Goal: Task Accomplishment & Management: Complete application form

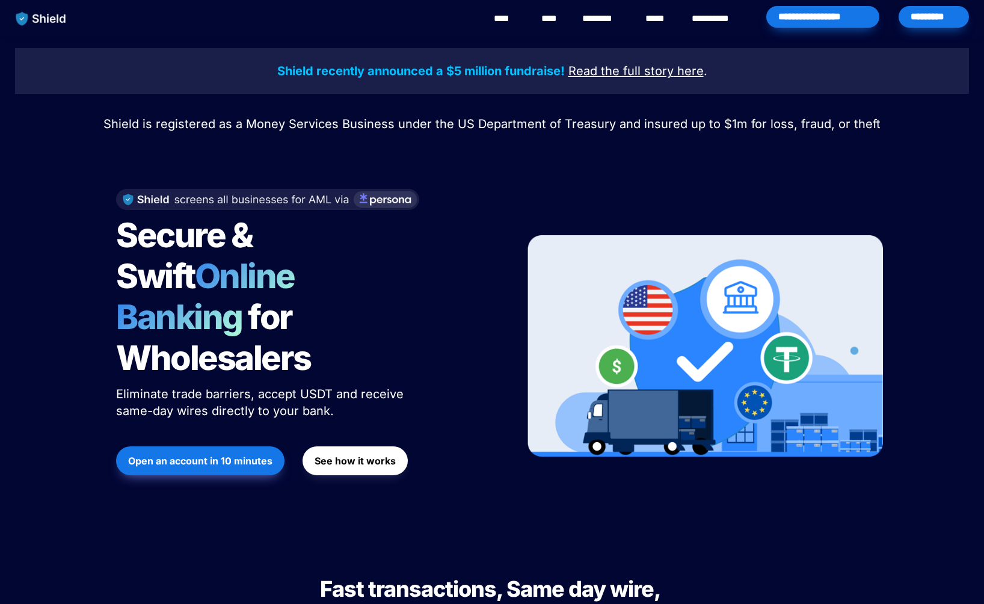
click at [38, 308] on div "Shield recently announced a $5 million fundraise! Read the full story here . Sh…" at bounding box center [492, 287] width 984 height 503
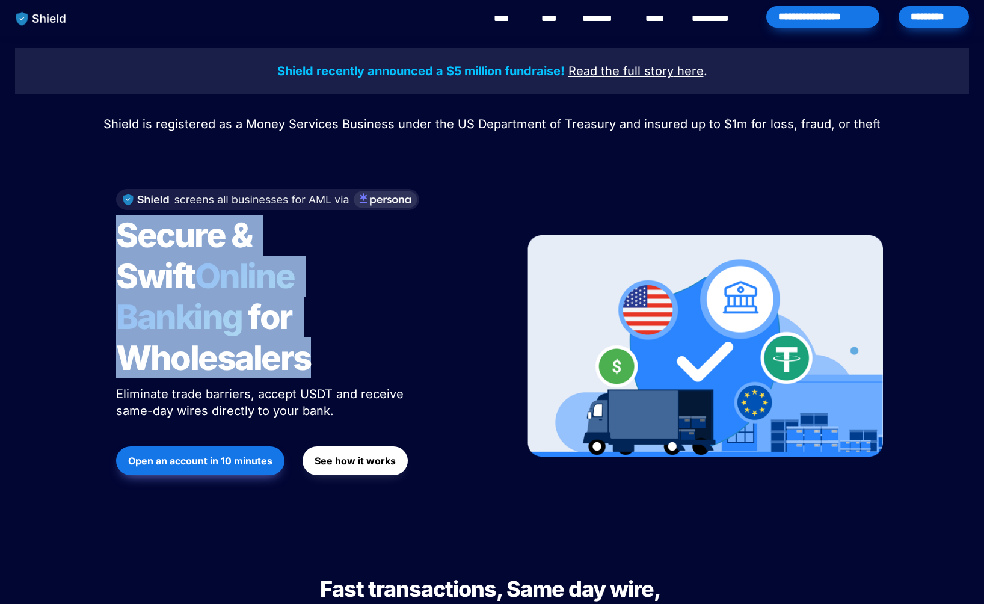
drag, startPoint x: 122, startPoint y: 232, endPoint x: 336, endPoint y: 327, distance: 233.9
click at [336, 327] on h1 "Secure & Swift Online Banking for Wholesalers" at bounding box center [266, 296] width 301 height 173
click at [58, 266] on div "Shield recently announced a $5 million fundraise! Read the full story here . Sh…" at bounding box center [492, 287] width 984 height 503
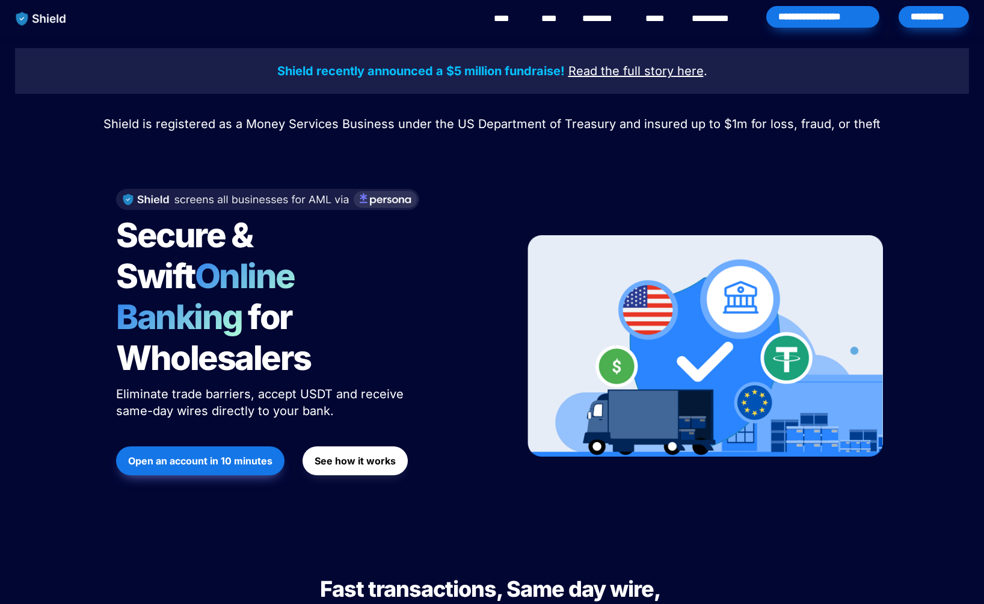
click at [950, 15] on div "*********" at bounding box center [933, 17] width 70 height 22
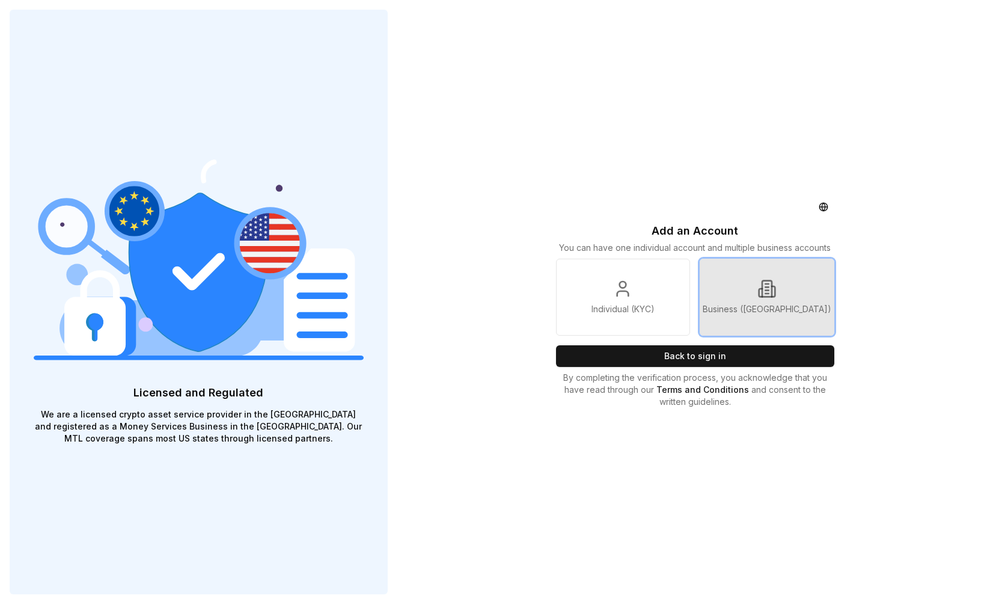
click at [799, 299] on link "Business ([GEOGRAPHIC_DATA])" at bounding box center [767, 297] width 135 height 77
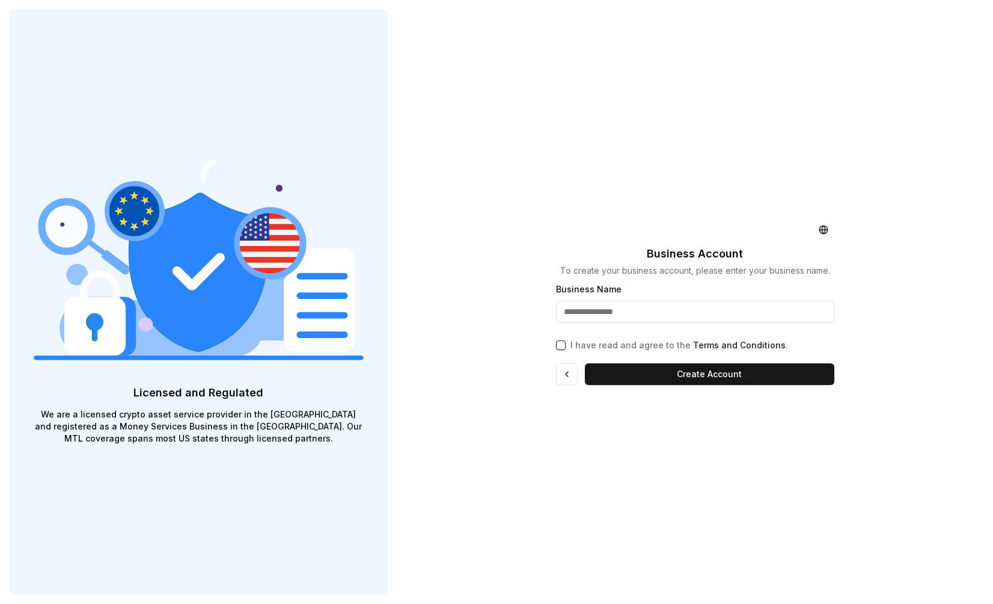
click at [606, 308] on input "Business Name" at bounding box center [695, 312] width 279 height 22
click at [603, 310] on input "Business Name" at bounding box center [695, 312] width 279 height 22
type input "**********"
click at [565, 348] on button "I have read and agree to the Terms and Conditions ." at bounding box center [561, 345] width 10 height 10
click at [648, 379] on button "Create Account" at bounding box center [710, 374] width 250 height 22
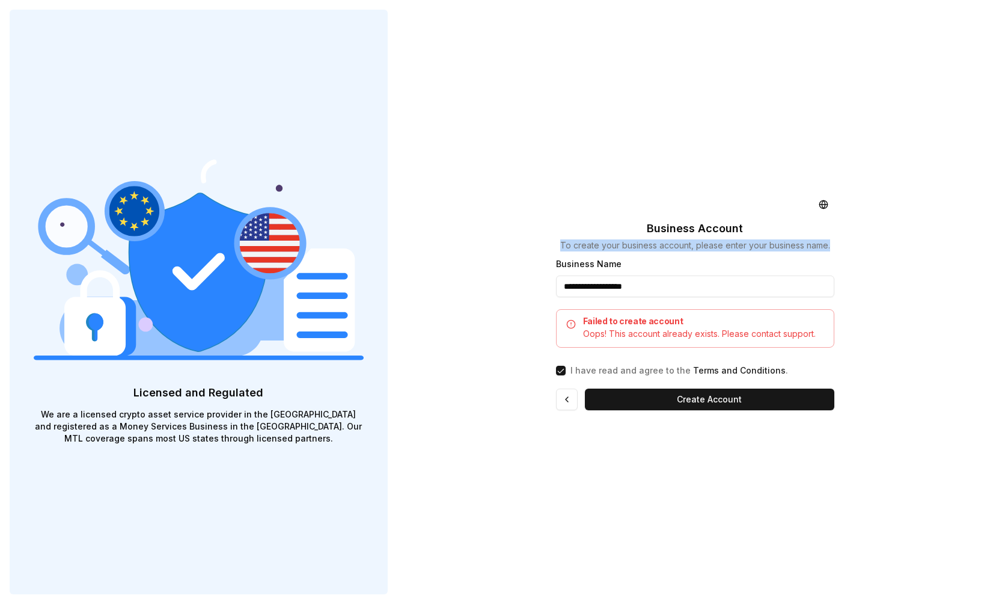
drag, startPoint x: 560, startPoint y: 244, endPoint x: 647, endPoint y: 302, distance: 104.7
click at [641, 291] on div "**********" at bounding box center [696, 302] width 298 height 604
click at [664, 375] on p "I have read and agree to the Terms and Conditions ." at bounding box center [680, 370] width 218 height 12
click at [566, 375] on button "I have read and agree to the Terms and Conditions ." at bounding box center [561, 371] width 10 height 10
click at [564, 396] on button at bounding box center [567, 399] width 22 height 22
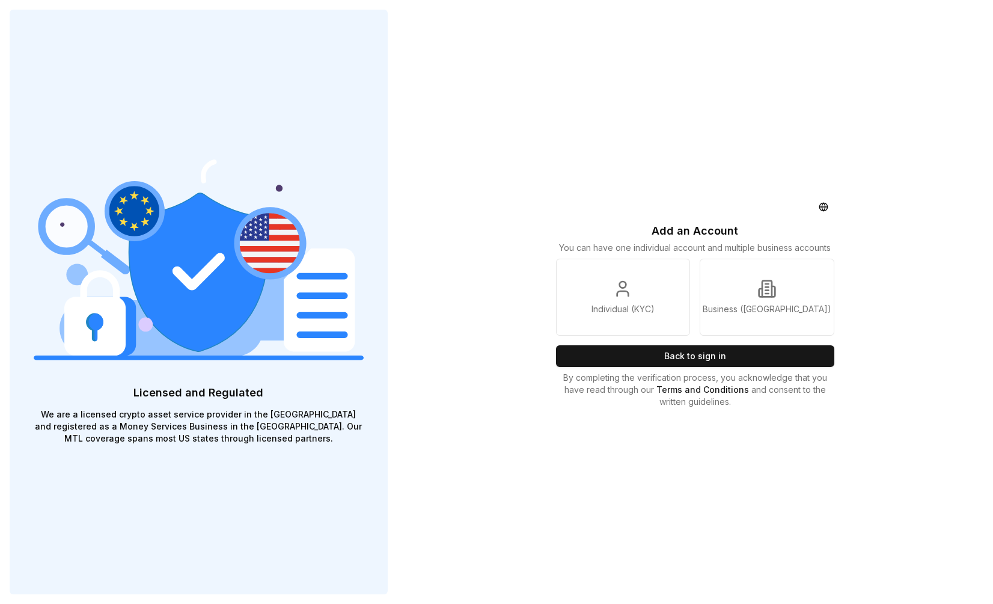
click at [709, 227] on p "Add an Account" at bounding box center [695, 230] width 87 height 17
click at [705, 357] on button "Back to sign in" at bounding box center [695, 356] width 279 height 22
drag, startPoint x: 655, startPoint y: 231, endPoint x: 853, endPoint y: 248, distance: 198.6
click at [853, 247] on div "Add an Account You can have one individual account and multiple business accoun…" at bounding box center [695, 302] width 596 height 604
click at [726, 470] on div "Add an Account You can have one individual account and multiple business accoun…" at bounding box center [696, 302] width 298 height 604
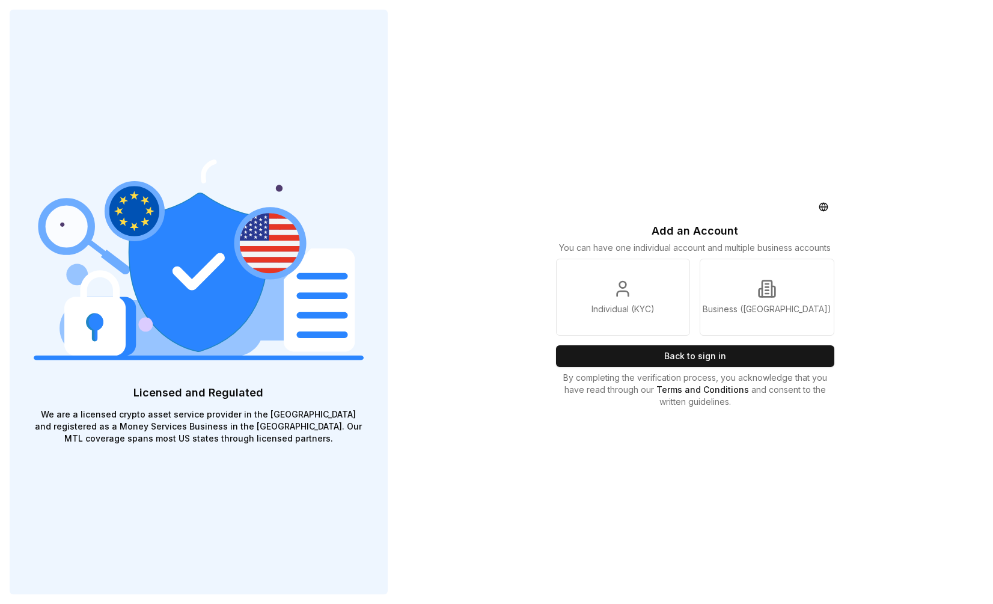
drag, startPoint x: 490, startPoint y: 466, endPoint x: 476, endPoint y: 503, distance: 39.8
click at [490, 466] on div "Add an Account You can have one individual account and multiple business accoun…" at bounding box center [695, 302] width 596 height 604
